Goal: Check status: Check status

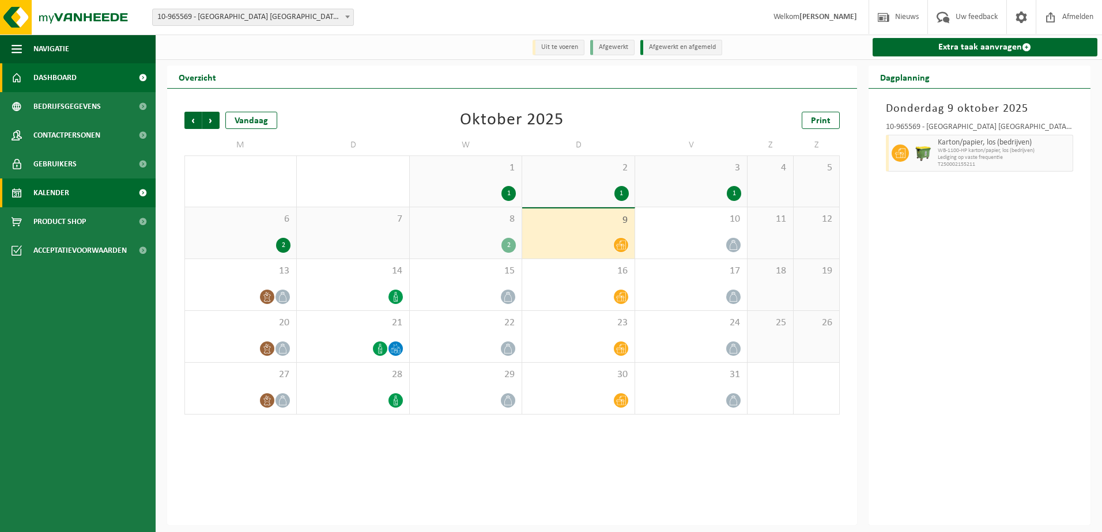
click at [65, 86] on span "Dashboard" at bounding box center [54, 77] width 43 height 29
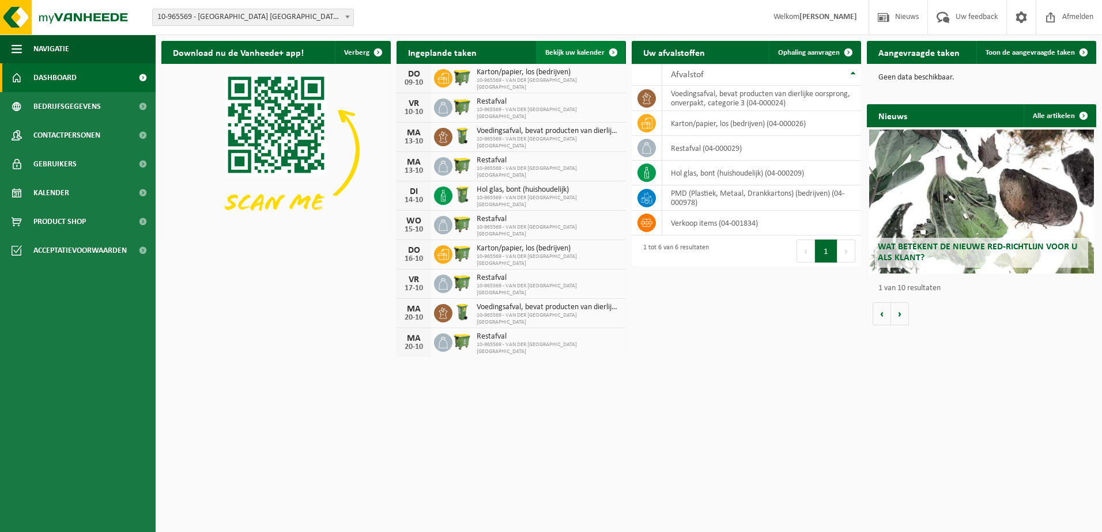
click at [579, 49] on span "Bekijk uw kalender" at bounding box center [574, 52] width 59 height 7
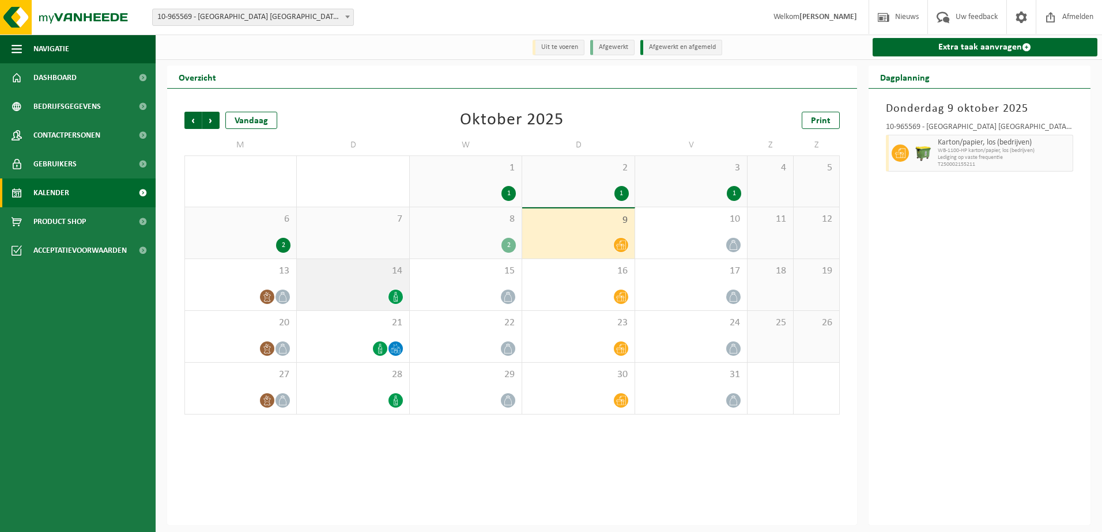
click at [334, 274] on span "14" at bounding box center [353, 271] width 100 height 13
